Goal: Download file/media

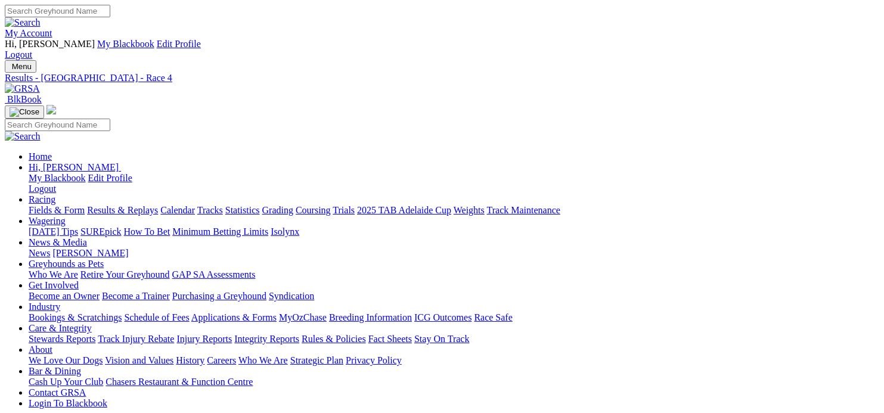
click at [66, 205] on link "Fields & Form" at bounding box center [57, 210] width 56 height 10
click at [645, 160] on link "CSV (Excel)" at bounding box center [620, 155] width 49 height 10
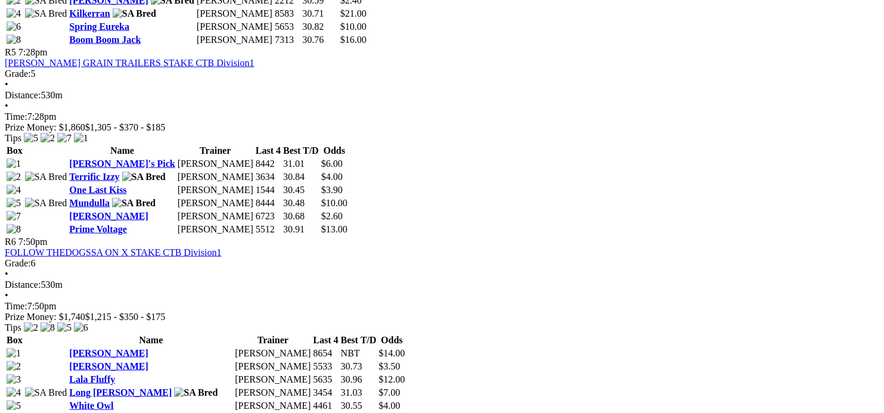
scroll to position [1252, 0]
